Goal: Task Accomplishment & Management: Use online tool/utility

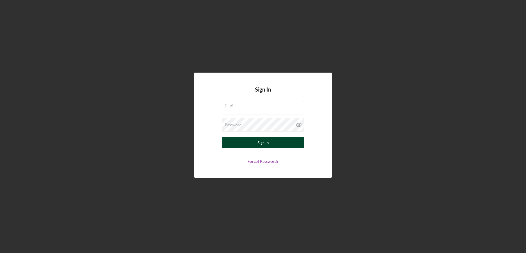
type input "[EMAIL_ADDRESS][DOMAIN_NAME]"
click at [256, 139] on button "Sign In" at bounding box center [263, 142] width 82 height 11
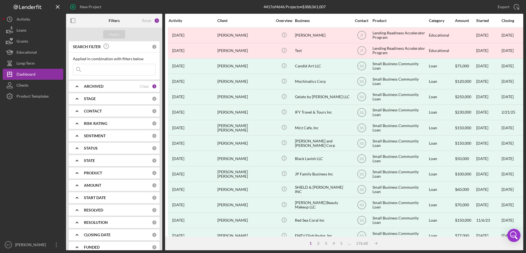
click at [31, 155] on div at bounding box center [33, 170] width 60 height 137
click at [25, 147] on div at bounding box center [33, 170] width 60 height 137
drag, startPoint x: 0, startPoint y: 139, endPoint x: 53, endPoint y: 139, distance: 53.1
click at [0, 139] on html "New Project 4417 of 4646 Projects • $388,061,007 Export Icon/Export Filters Res…" at bounding box center [263, 126] width 526 height 253
